Goal: Book appointment/travel/reservation

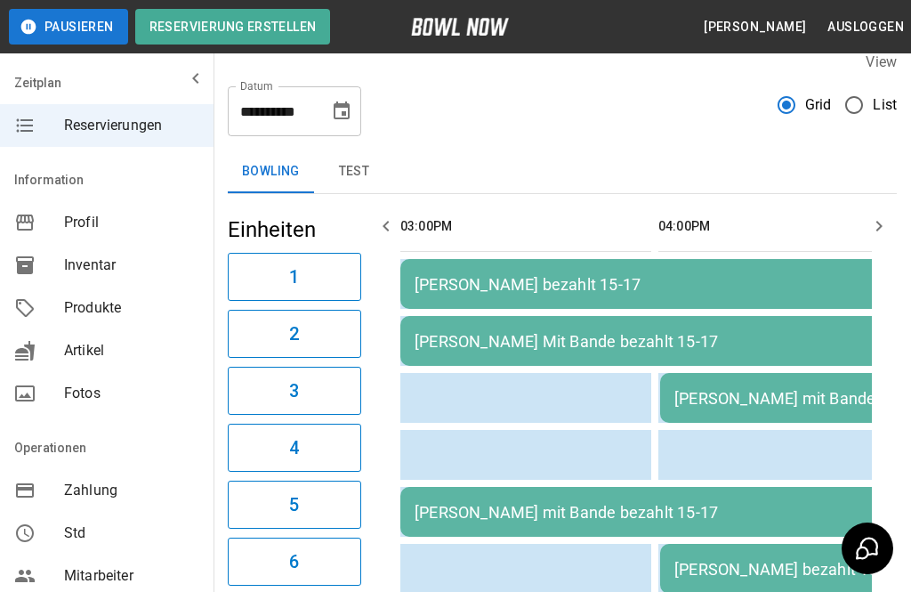
scroll to position [0, 880]
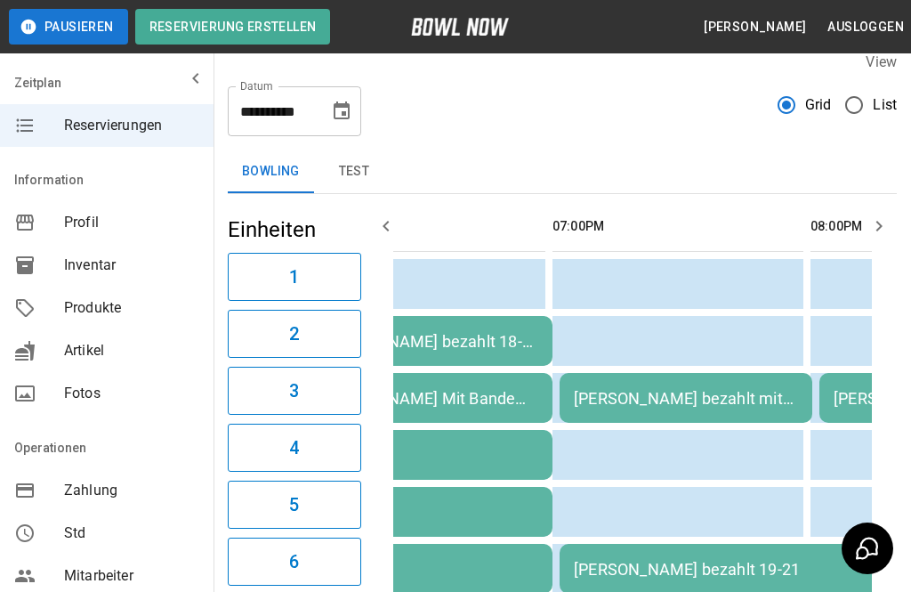
click at [357, 102] on button "Choose date, selected date is 28. Aug. 2025" at bounding box center [342, 111] width 36 height 36
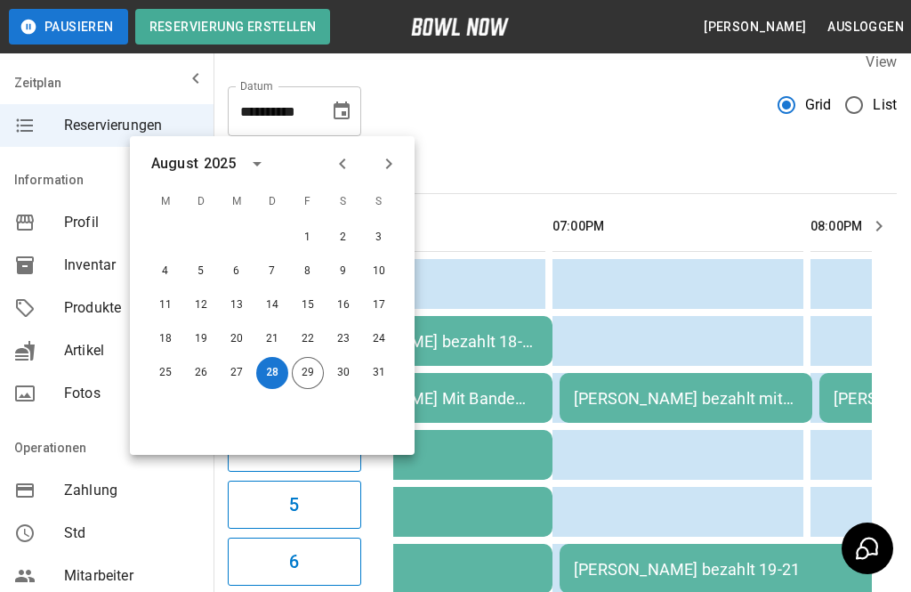
click at [387, 177] on button "Next month" at bounding box center [389, 164] width 30 height 30
click at [387, 164] on icon "Next month" at bounding box center [388, 163] width 21 height 21
click at [342, 149] on button "Previous month" at bounding box center [342, 164] width 30 height 30
click at [392, 157] on icon "Next month" at bounding box center [388, 163] width 21 height 21
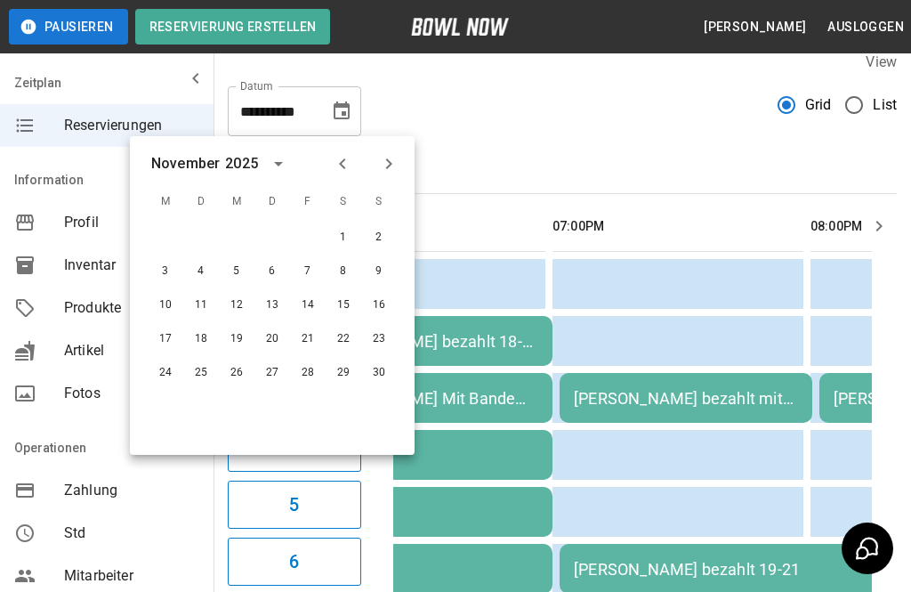
click at [317, 367] on button "28" at bounding box center [308, 373] width 32 height 32
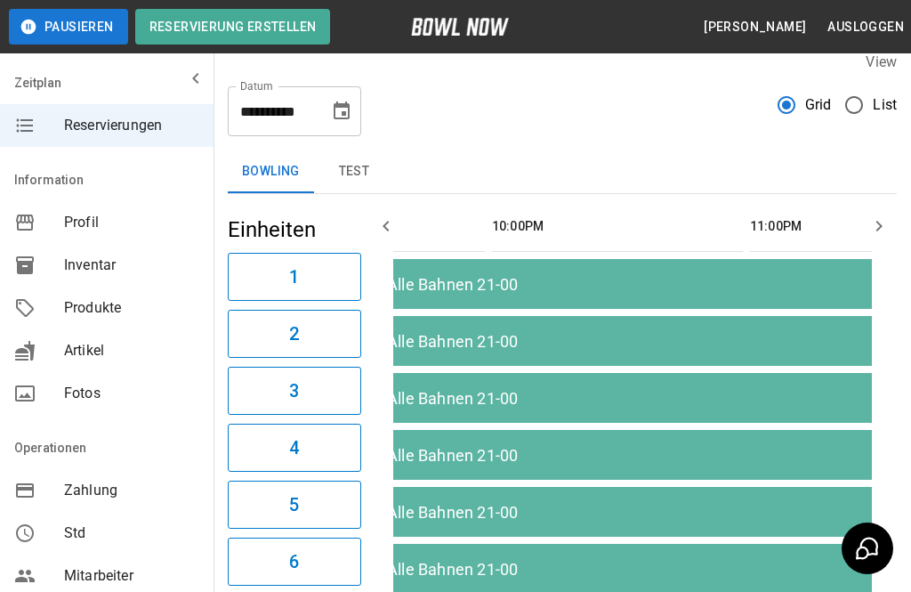
scroll to position [0, 0]
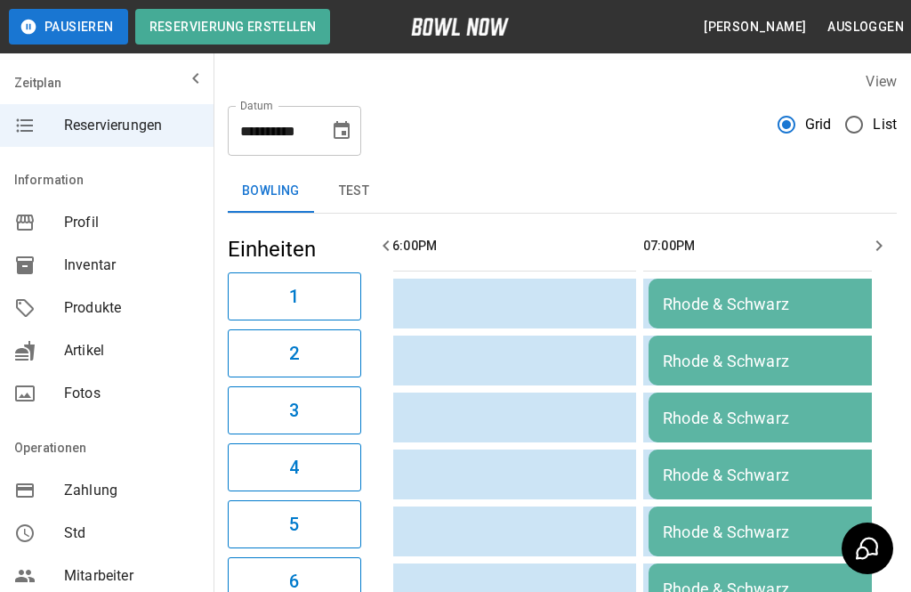
click at [349, 123] on icon "Choose date, selected date is 28. Nov. 2025" at bounding box center [341, 130] width 21 height 21
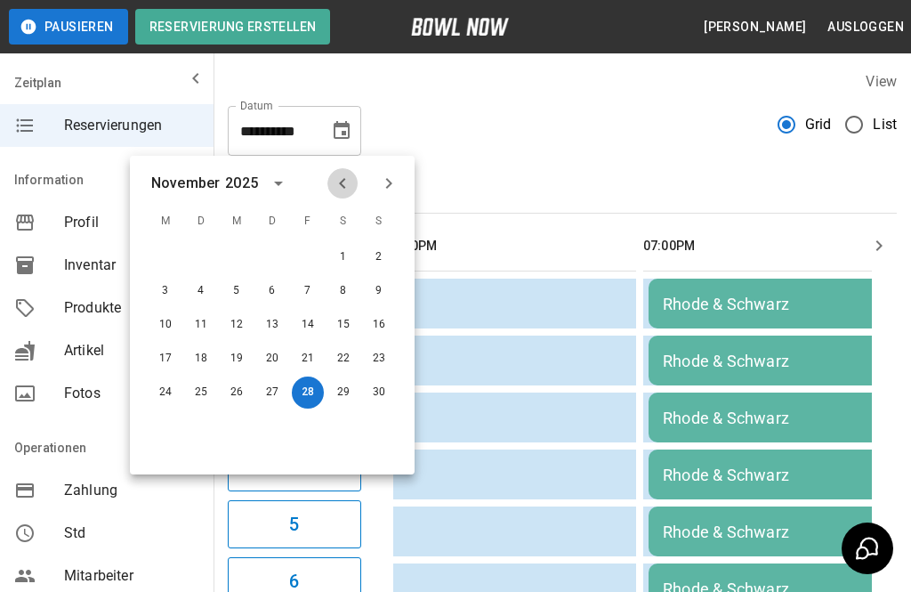
click at [349, 178] on icon "Previous month" at bounding box center [342, 183] width 21 height 21
click at [338, 191] on icon "Previous month" at bounding box center [342, 183] width 21 height 21
click at [344, 185] on icon "Previous month" at bounding box center [342, 183] width 21 height 21
click at [312, 399] on button "29" at bounding box center [308, 392] width 32 height 32
type input "**********"
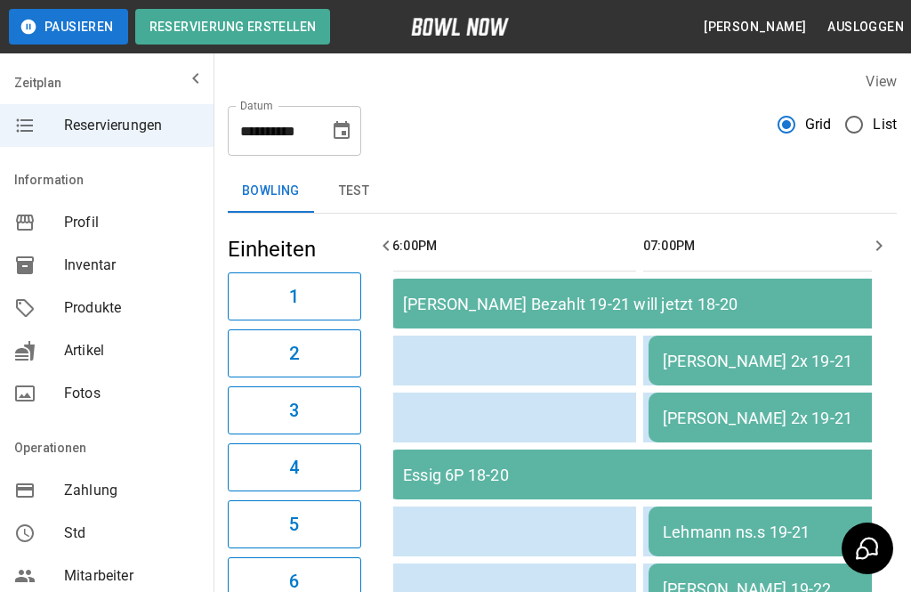
click at [311, 298] on button "29" at bounding box center [299, 289] width 24 height 18
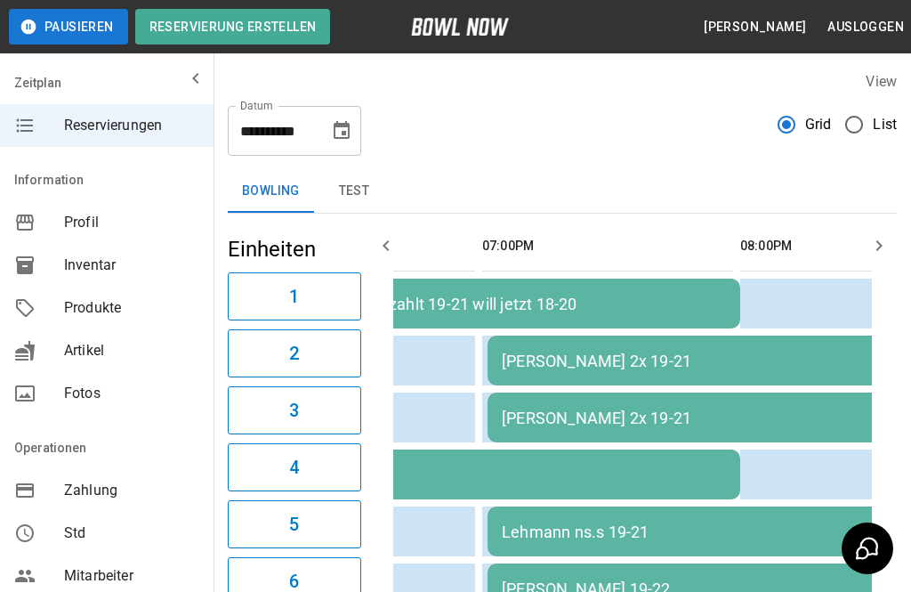
scroll to position [0, 610]
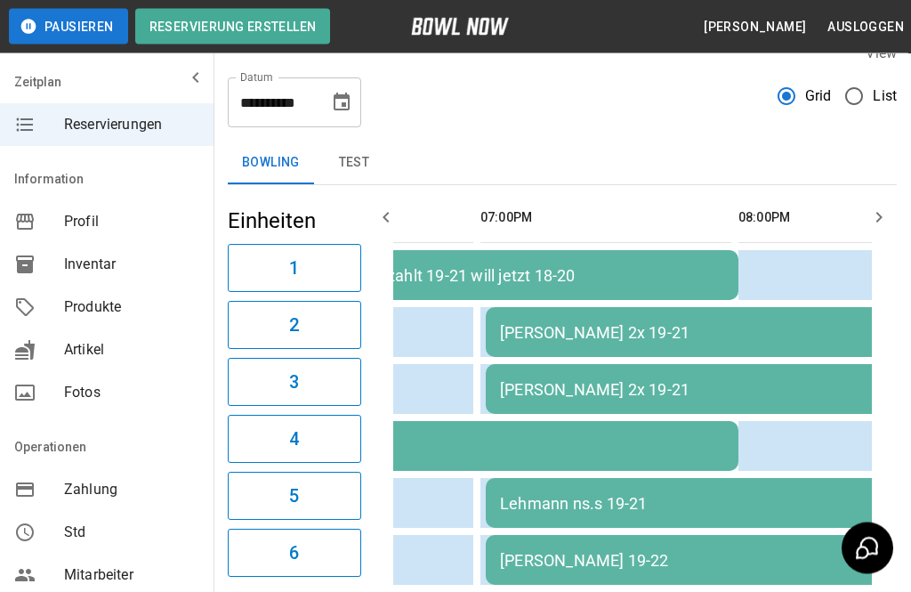
click at [350, 102] on icon "Choose date, selected date is 29. Aug. 2025" at bounding box center [342, 102] width 16 height 18
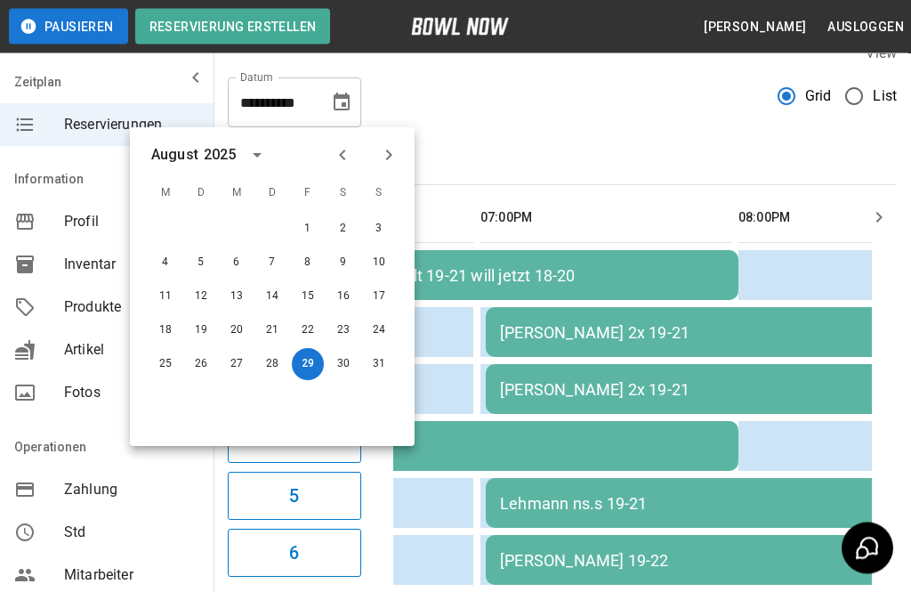
click at [345, 110] on icon "Choose date, selected date is 29. Aug. 2025" at bounding box center [342, 102] width 16 height 18
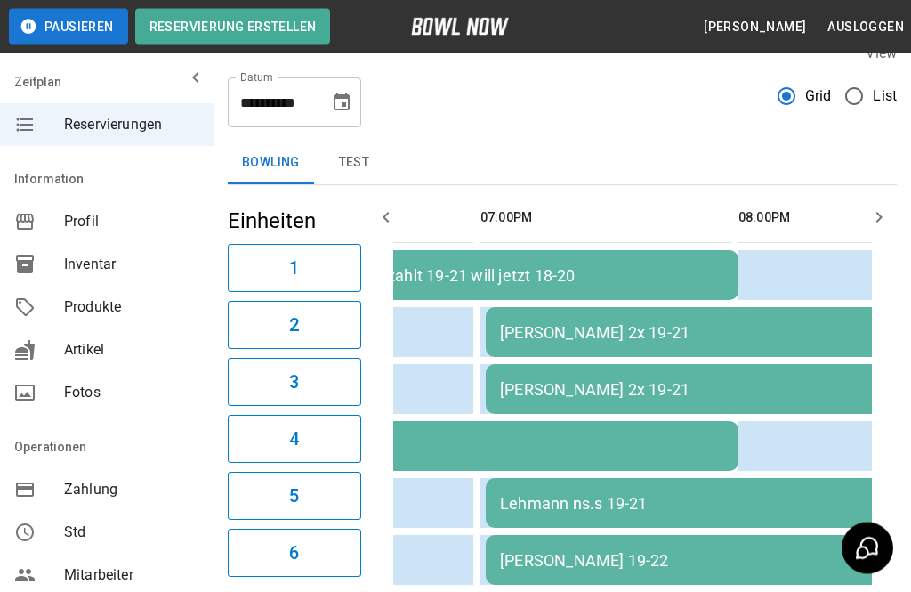
click at [330, 108] on button "Choose date, selected date is 29. Aug. 2025" at bounding box center [342, 103] width 36 height 36
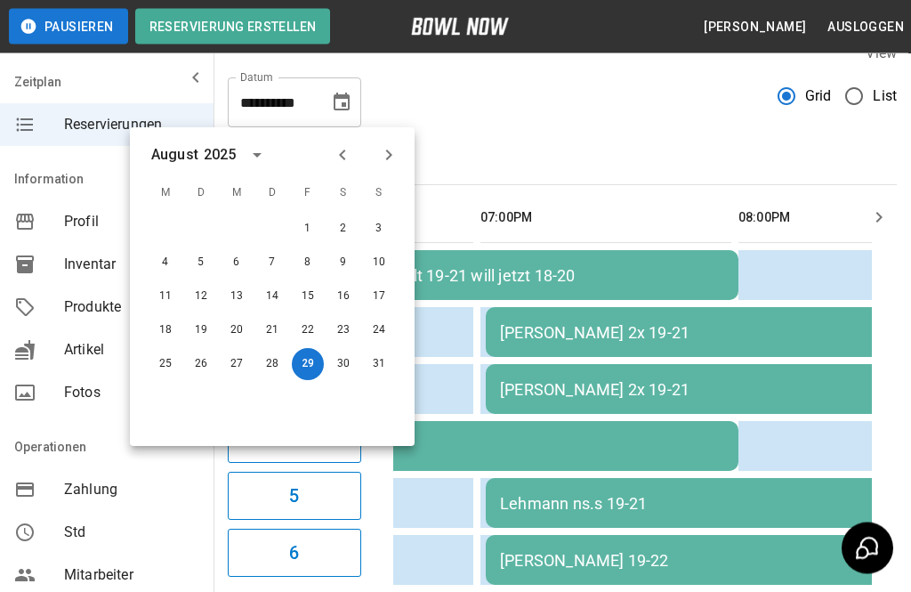
click at [347, 101] on icon "Choose date, selected date is 29. Aug. 2025" at bounding box center [341, 103] width 21 height 21
click at [348, 110] on icon "Choose date, selected date is 29. Aug. 2025" at bounding box center [342, 102] width 16 height 18
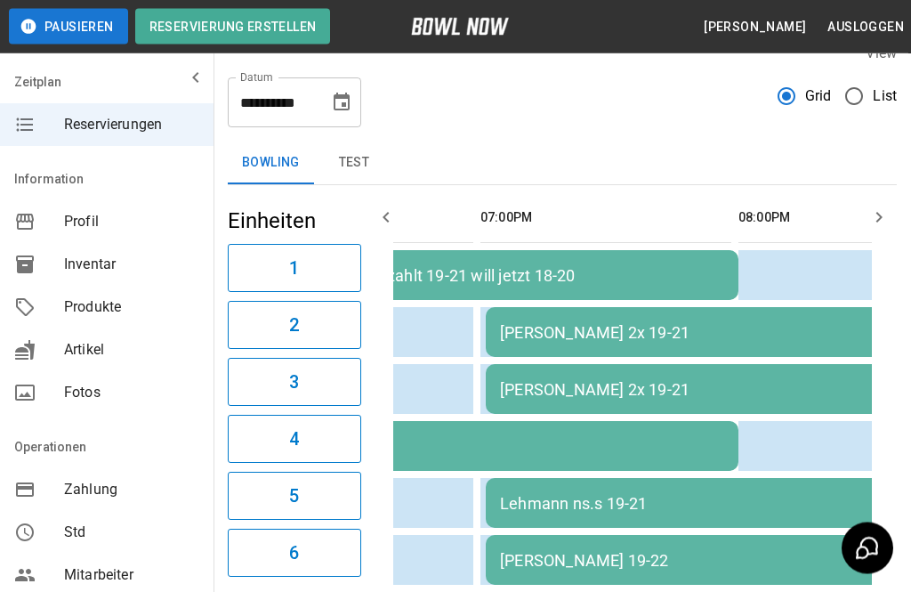
click at [336, 125] on div "**********" at bounding box center [294, 103] width 133 height 50
click at [345, 109] on icon "Choose date, selected date is 29. Aug. 2025" at bounding box center [342, 102] width 16 height 18
click at [344, 109] on icon "Choose date, selected date is 29. Aug. 2025" at bounding box center [342, 102] width 16 height 18
click at [350, 113] on button "Choose date, selected date is 29. Aug. 2025" at bounding box center [342, 103] width 36 height 36
click at [327, 108] on button "Choose date, selected date is 29. Aug. 2025" at bounding box center [342, 103] width 36 height 36
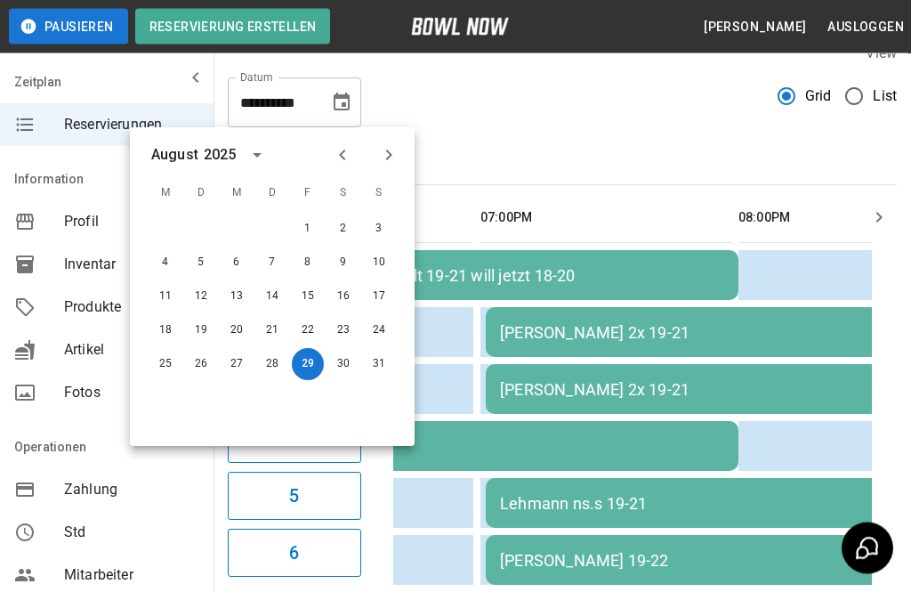
click at [335, 111] on icon "Choose date, selected date is 29. Aug. 2025" at bounding box center [342, 102] width 16 height 18
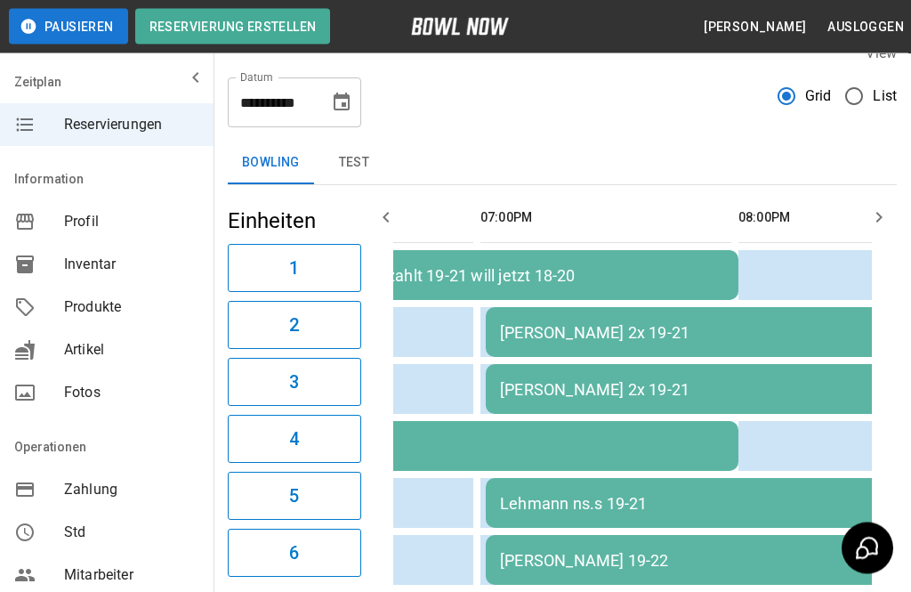
click at [347, 111] on icon "Choose date, selected date is 29. Aug. 2025" at bounding box center [342, 102] width 16 height 18
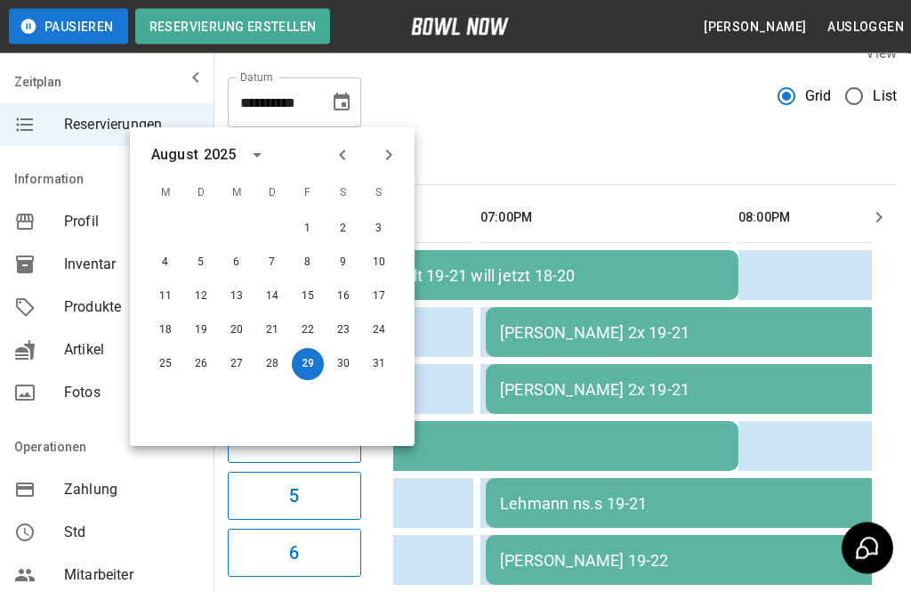
click at [344, 111] on icon "Choose date, selected date is 29. Aug. 2025" at bounding box center [342, 102] width 16 height 18
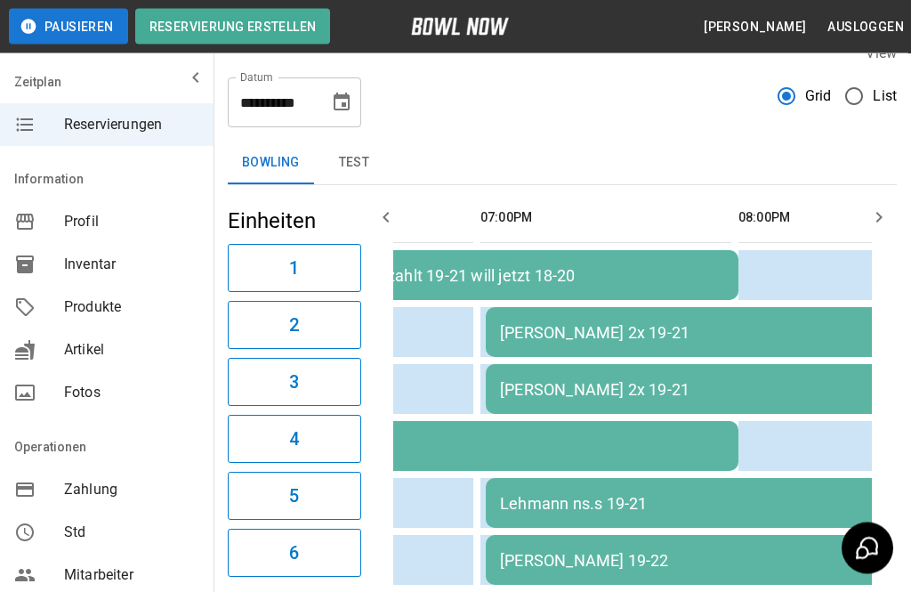
click at [344, 111] on icon "Choose date, selected date is 29. Aug. 2025" at bounding box center [342, 102] width 16 height 18
click at [340, 111] on icon "Choose date, selected date is 29. Aug. 2025" at bounding box center [342, 102] width 16 height 18
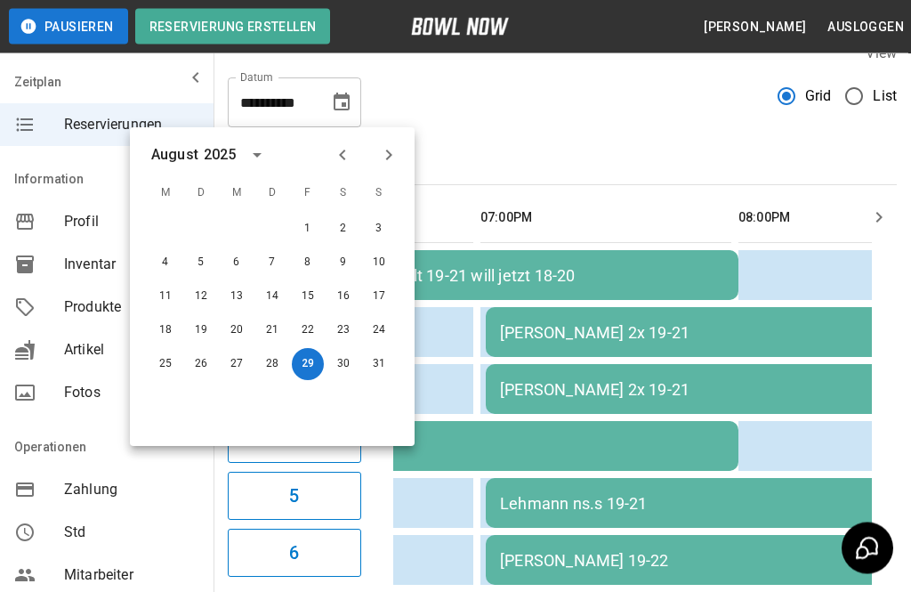
click at [340, 111] on icon "Choose date, selected date is 29. Aug. 2025" at bounding box center [342, 102] width 16 height 18
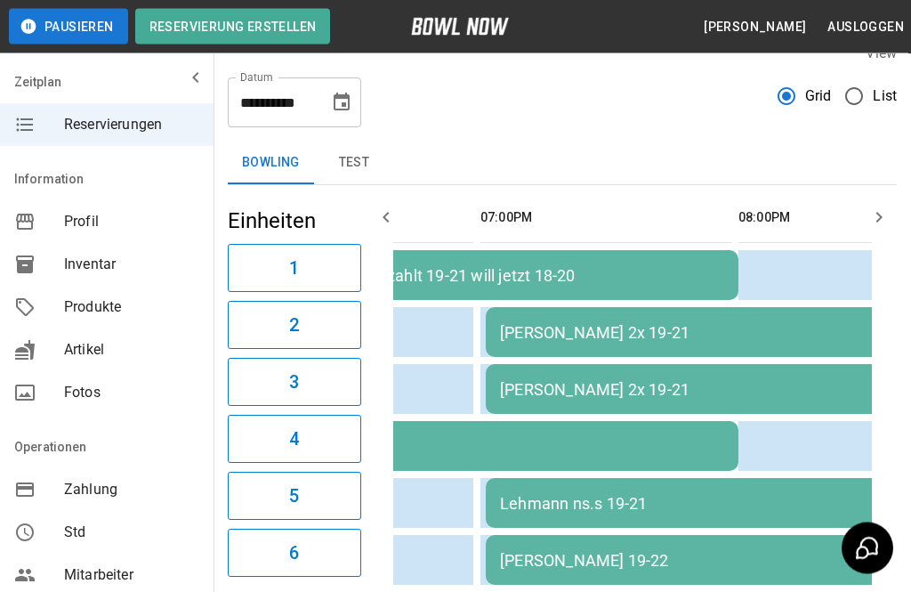
click at [327, 121] on button "Choose date, selected date is 29. Aug. 2025" at bounding box center [342, 103] width 36 height 36
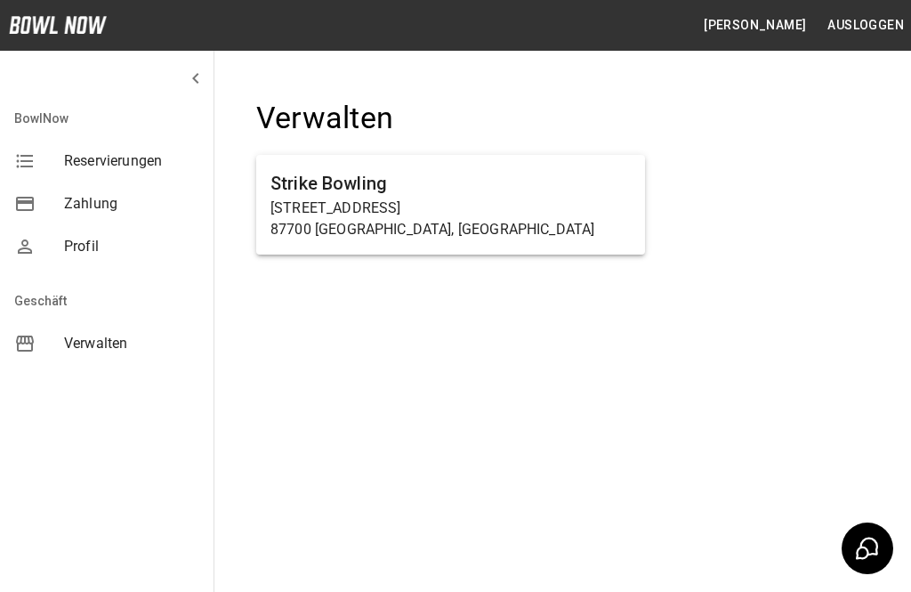
click at [296, 198] on p "Haußmannstraße 2a" at bounding box center [450, 208] width 360 height 21
click at [294, 209] on p "Haußmannstraße 2a" at bounding box center [450, 208] width 360 height 21
click at [293, 208] on p "Haußmannstraße 2a" at bounding box center [450, 208] width 360 height 21
